Goal: Task Accomplishment & Management: Manage account settings

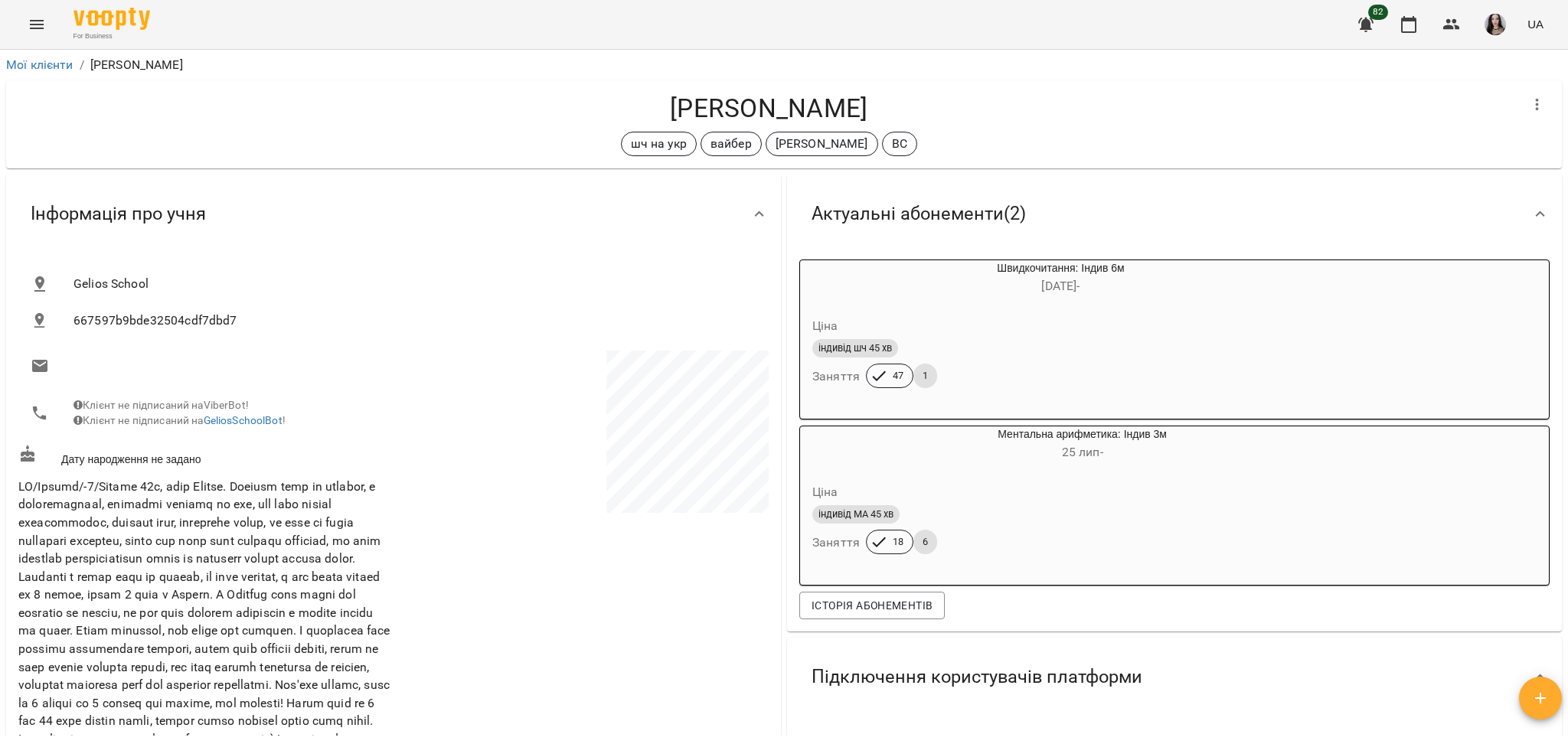
scroll to position [343, 0]
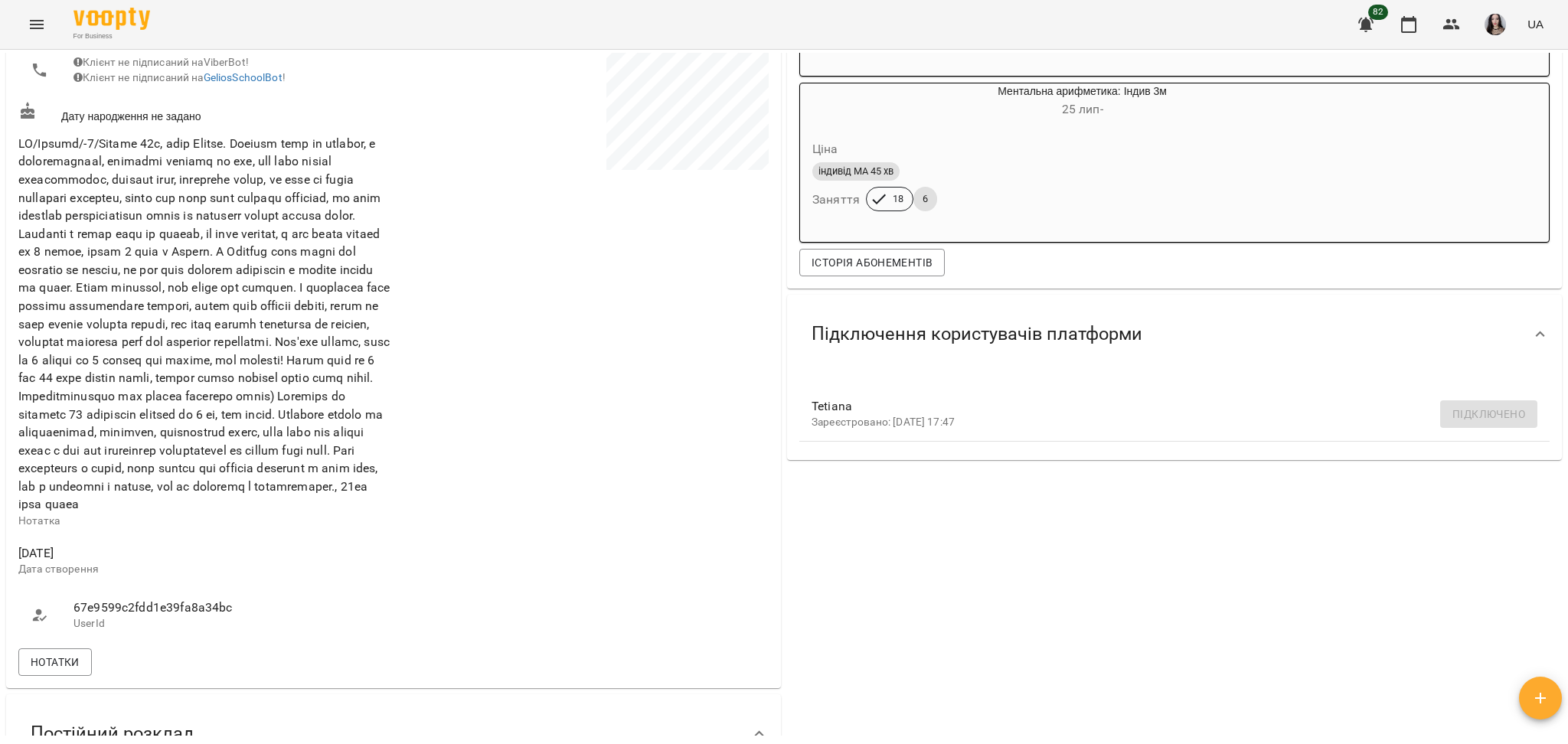
drag, startPoint x: 1567, startPoint y: 212, endPoint x: 1567, endPoint y: -89, distance: 301.0
click at [1567, 0] on html "For Business 82 UA Мої клієнти / [PERSON_NAME] [PERSON_NAME] шч на укр вайбер […" at bounding box center [784, 397] width 1568 height 794
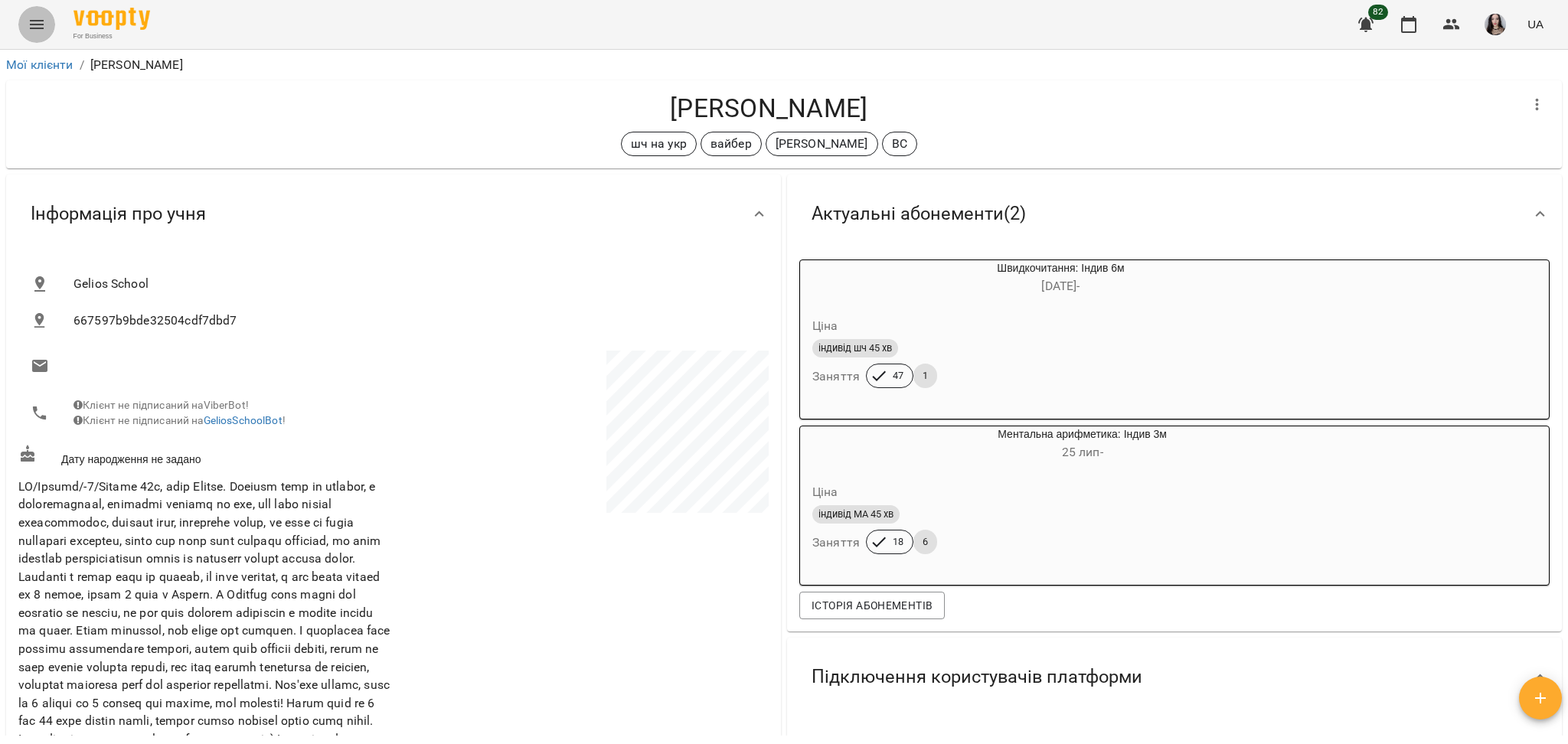
click at [37, 23] on icon "Menu" at bounding box center [36, 24] width 18 height 18
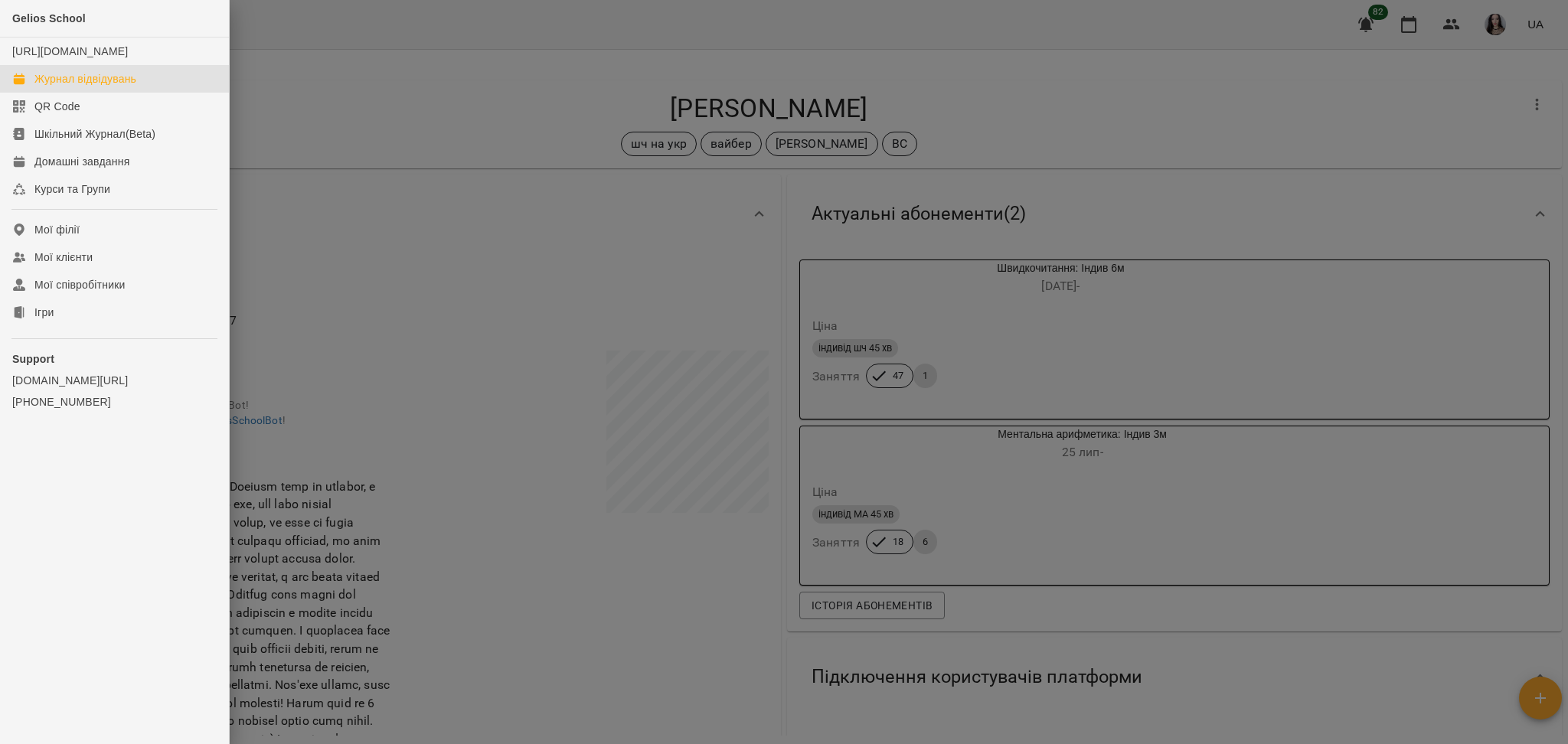
click at [60, 87] on div "Журнал відвідувань" at bounding box center [85, 79] width 102 height 15
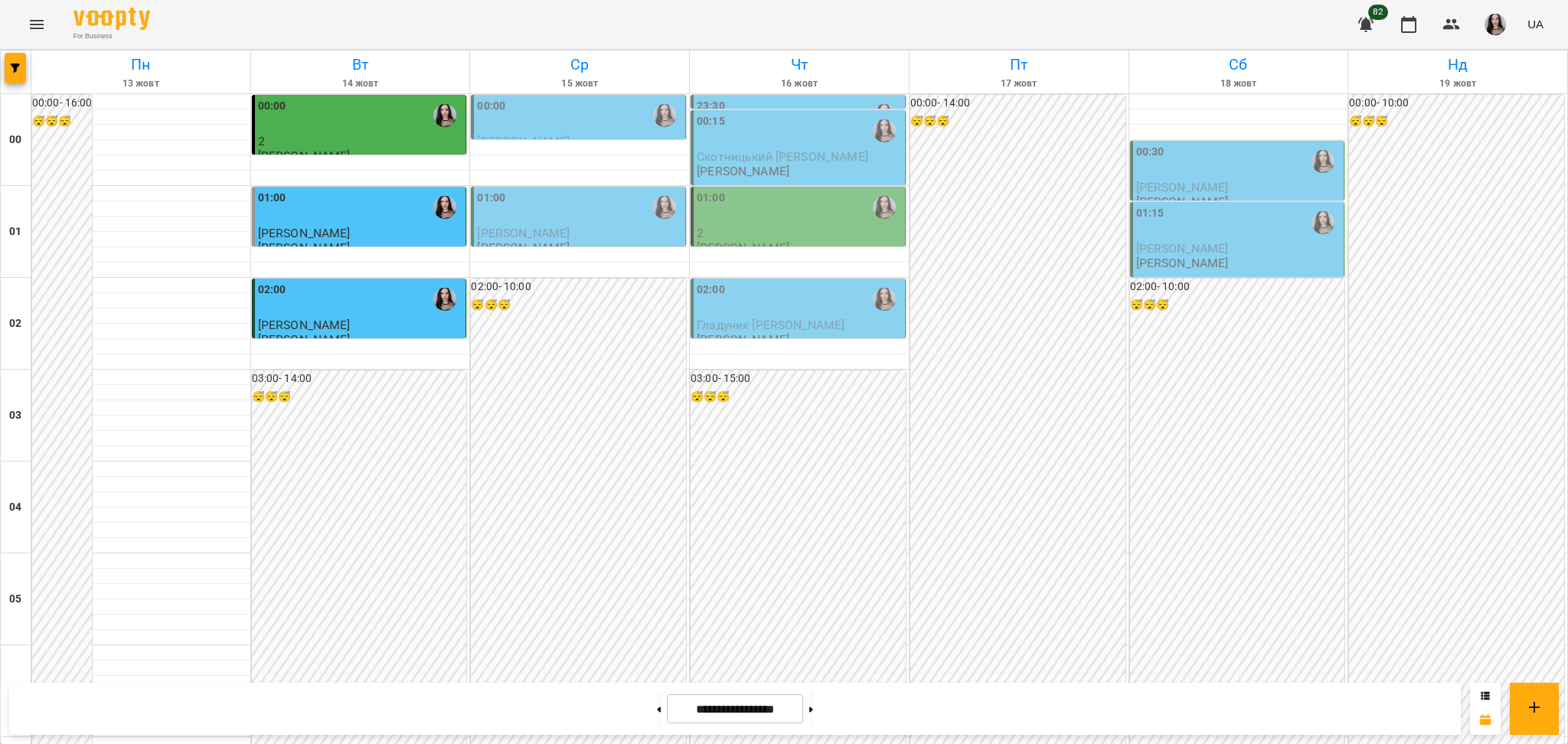
scroll to position [1020, 0]
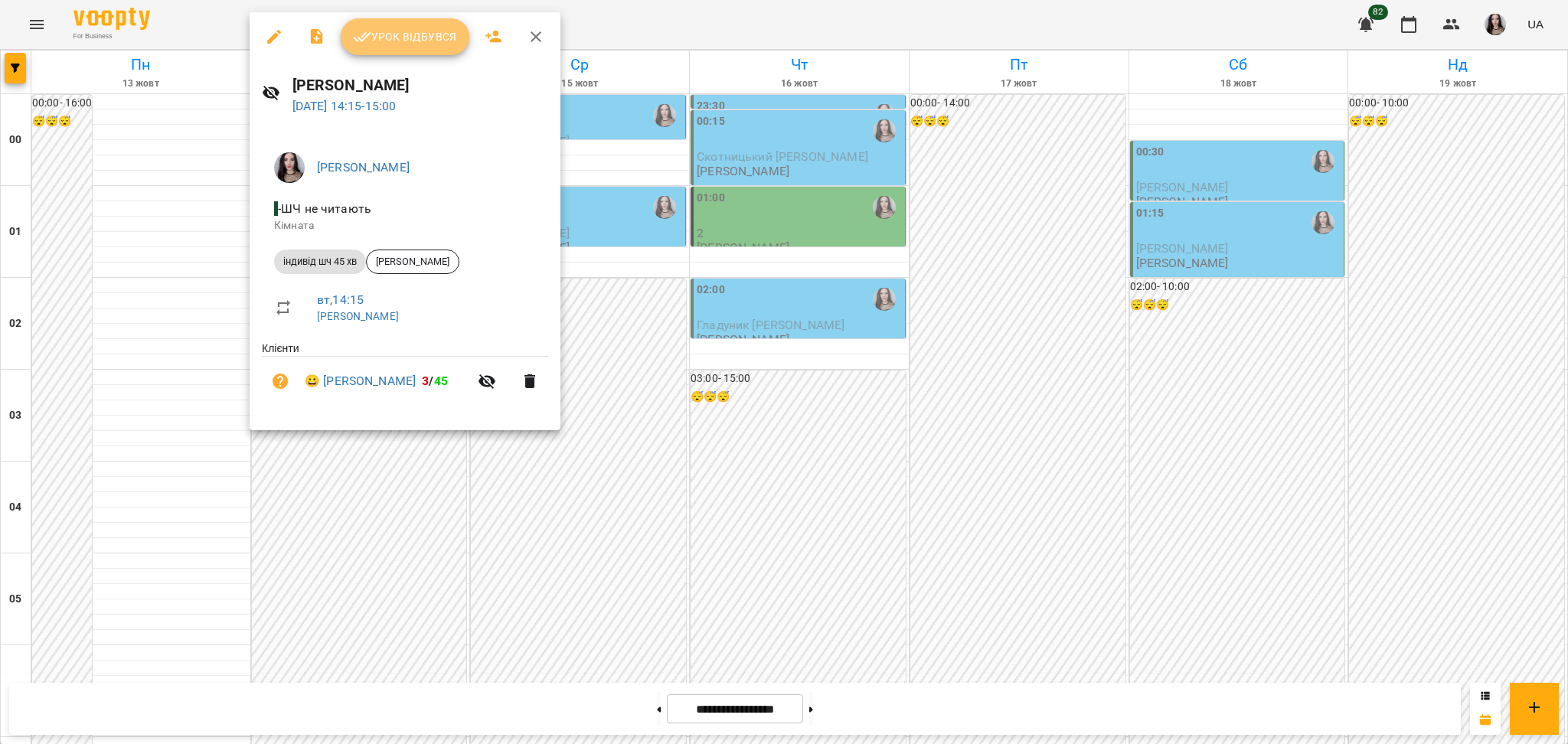
click at [395, 33] on span "Урок відбувся" at bounding box center [404, 36] width 104 height 18
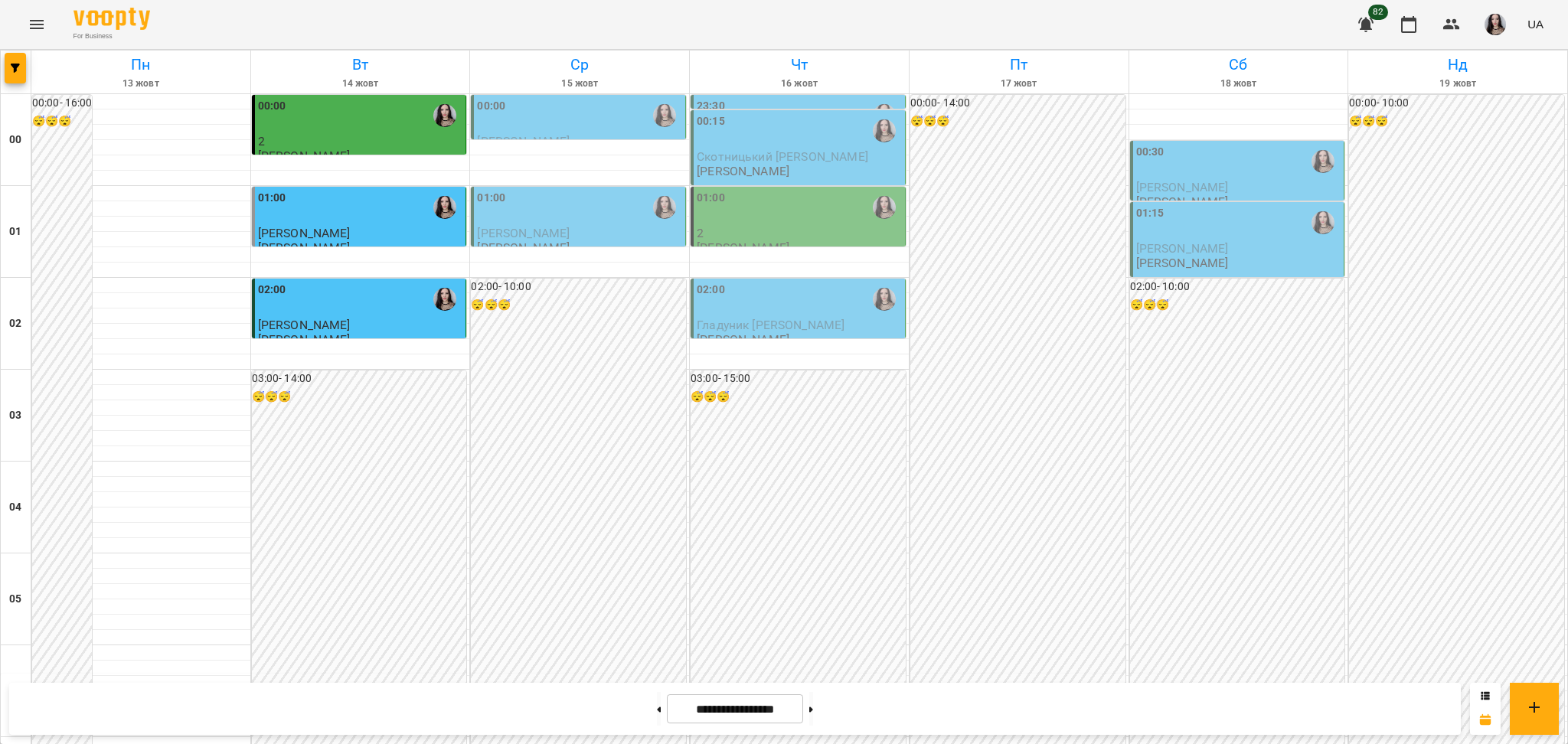
scroll to position [1325, 0]
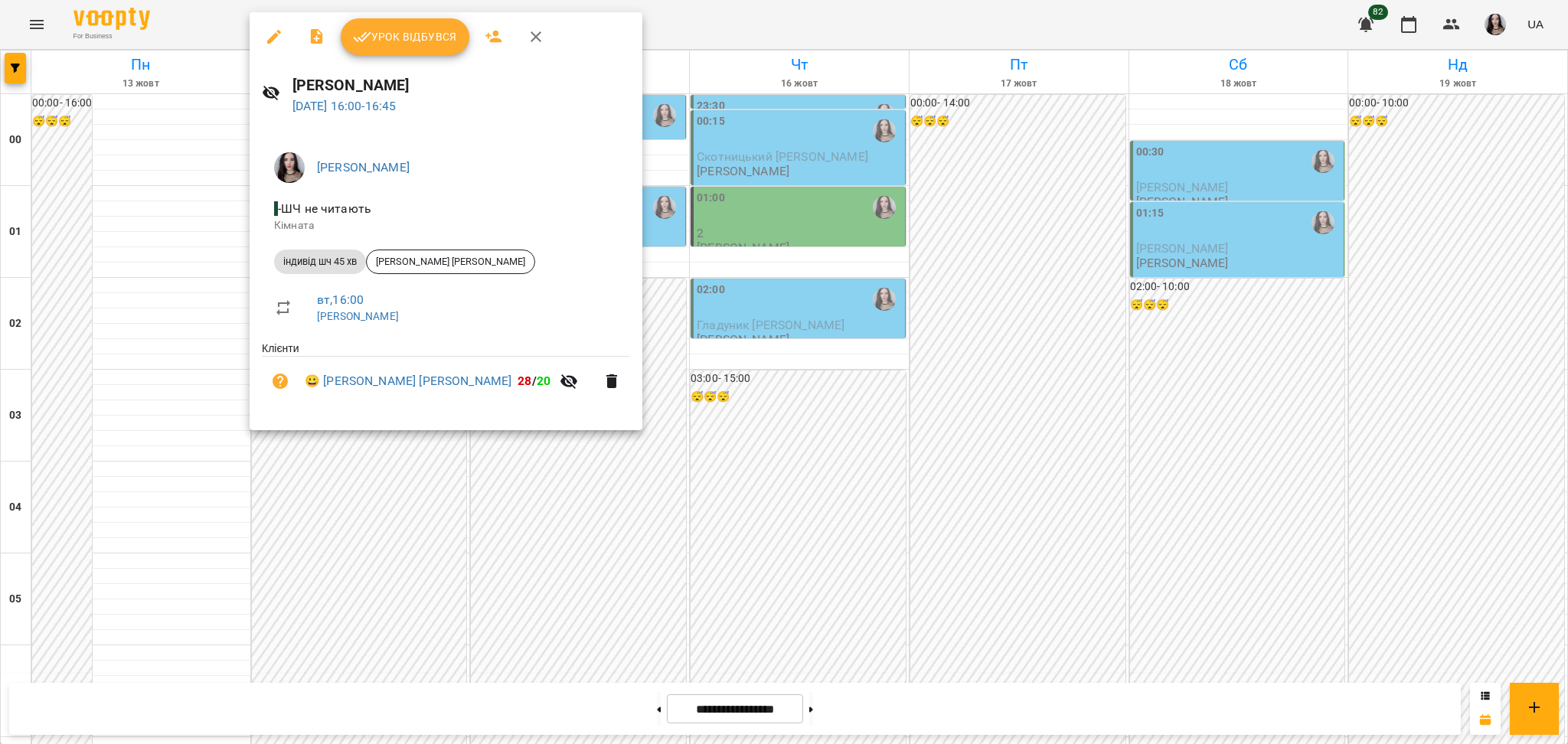
click at [634, 369] on div at bounding box center [784, 372] width 1568 height 744
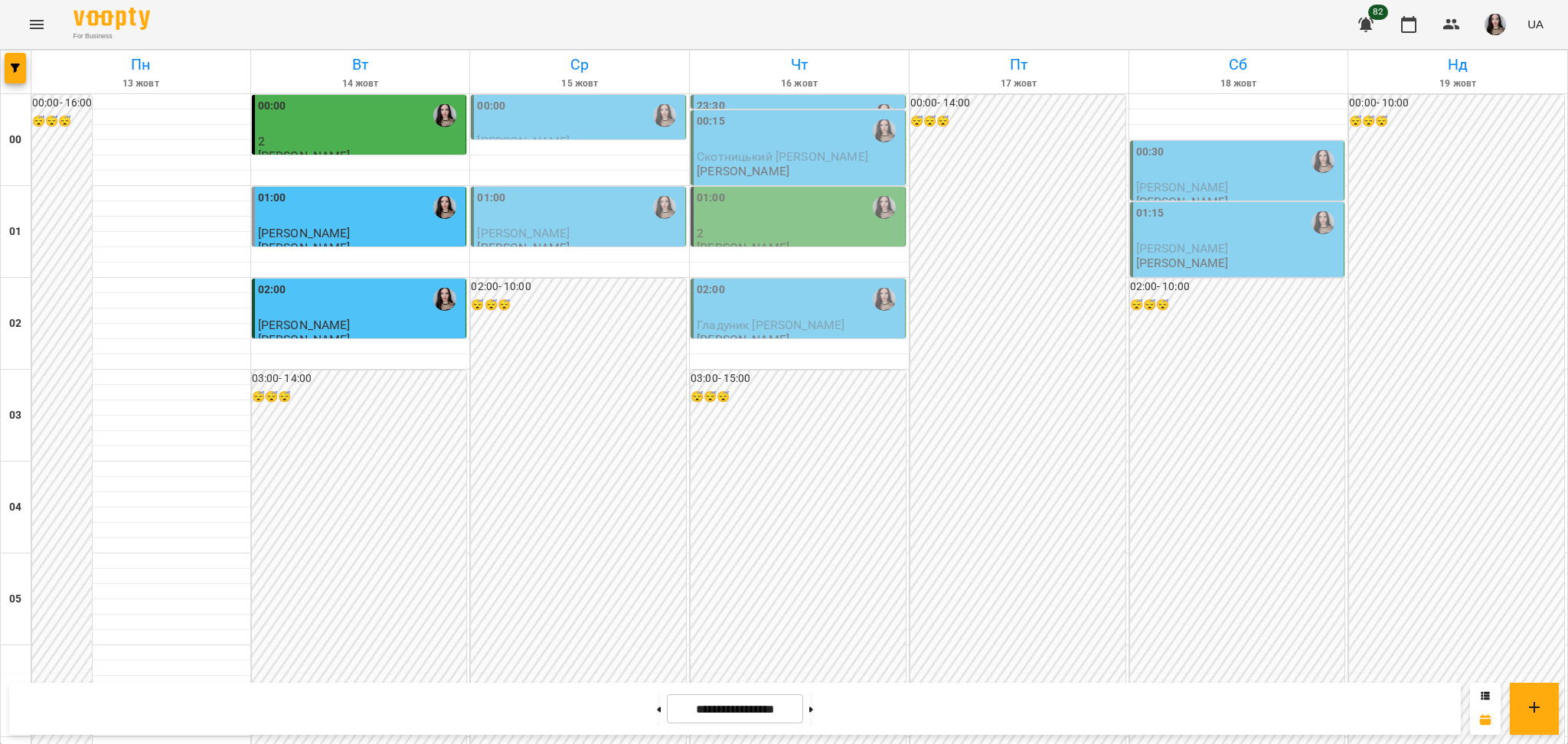
scroll to position [1157, 0]
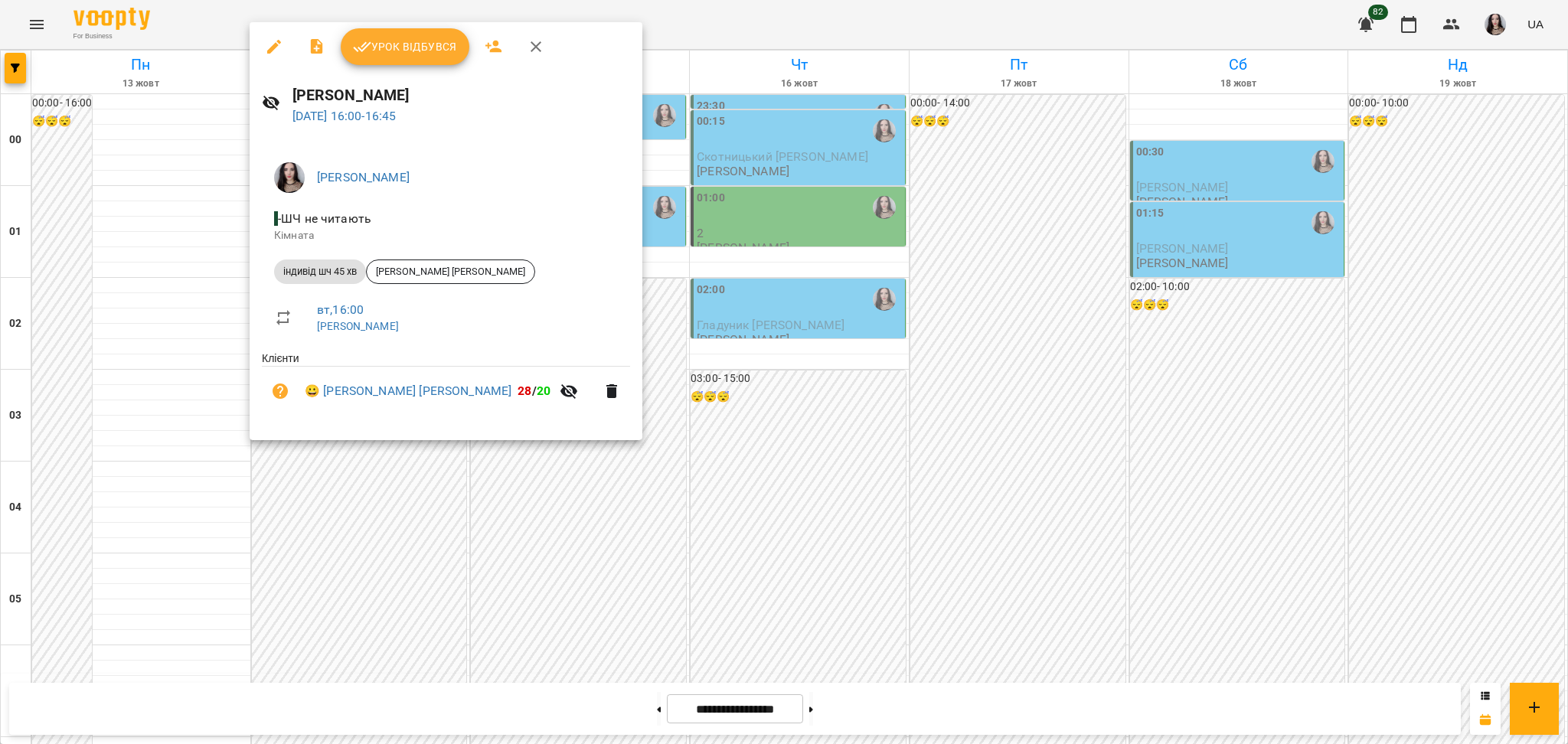
click at [1563, 420] on div at bounding box center [784, 372] width 1568 height 744
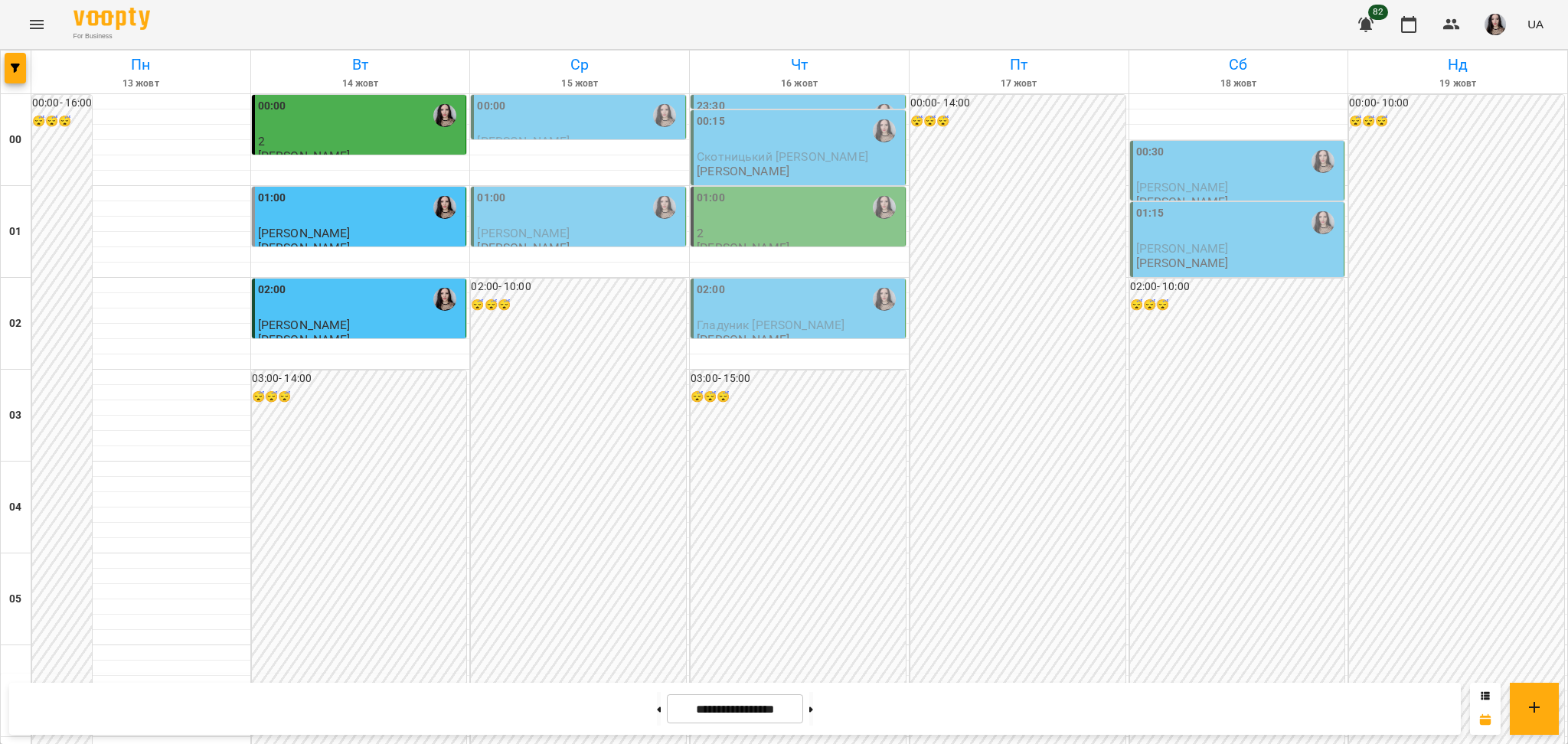
scroll to position [1623, 0]
